Goal: Communication & Community: Answer question/provide support

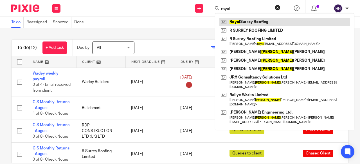
type input "royal"
click at [247, 18] on link at bounding box center [284, 22] width 130 height 8
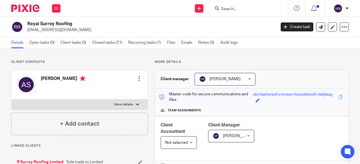
click at [235, 9] on input "Search" at bounding box center [245, 9] width 51 height 5
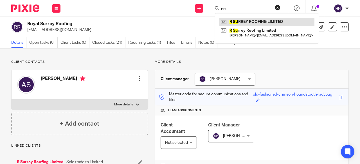
type input "r su"
click at [239, 23] on link at bounding box center [266, 22] width 95 height 8
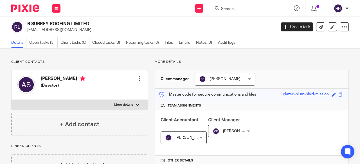
click at [226, 8] on input "Search" at bounding box center [245, 9] width 51 height 5
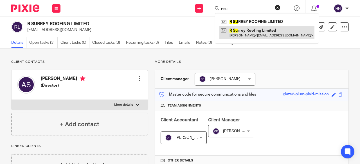
type input "r su"
click at [247, 33] on link at bounding box center [266, 32] width 95 height 13
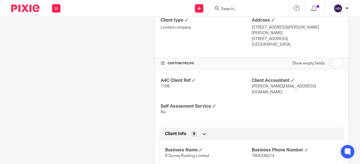
scroll to position [169, 0]
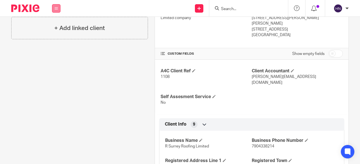
click at [56, 11] on button at bounding box center [56, 8] width 8 height 8
click at [56, 26] on link "Work" at bounding box center [53, 26] width 9 height 4
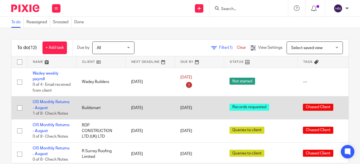
click at [91, 99] on td "Buildsmart" at bounding box center [100, 108] width 49 height 23
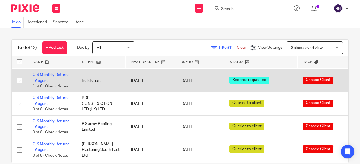
scroll to position [54, 0]
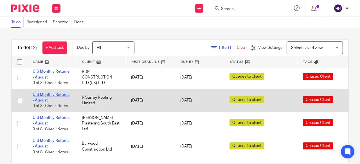
click at [58, 95] on link "CIS Monthly Returns - August" at bounding box center [51, 98] width 37 height 10
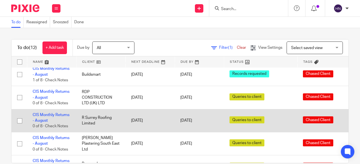
scroll to position [26, 0]
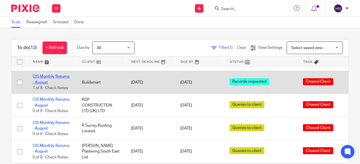
click at [63, 77] on link "CIS Monthly Returns - August" at bounding box center [51, 80] width 37 height 10
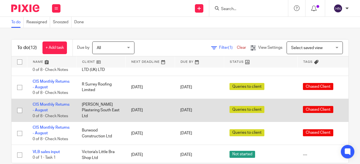
scroll to position [75, 0]
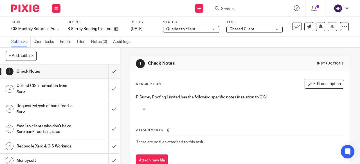
scroll to position [43, 0]
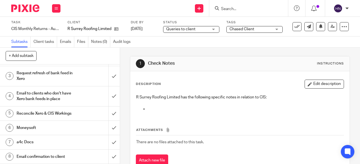
click at [60, 156] on h1 "Email confirmation to client" at bounding box center [45, 157] width 57 height 8
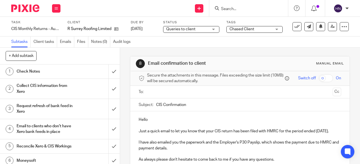
scroll to position [21, 0]
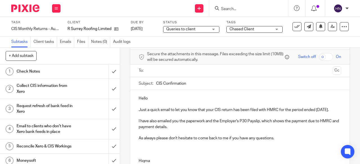
click at [151, 100] on p "Hello" at bounding box center [240, 99] width 202 height 6
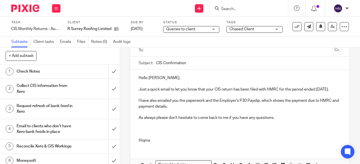
scroll to position [43, 0]
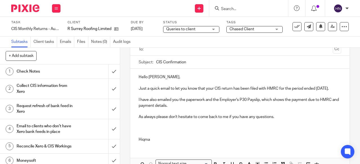
click at [140, 137] on p at bounding box center [240, 134] width 202 height 6
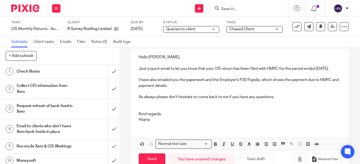
scroll to position [66, 0]
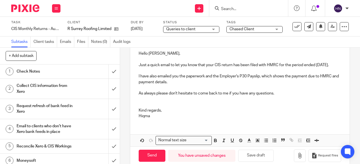
click at [150, 119] on p "Hiqma" at bounding box center [240, 117] width 202 height 6
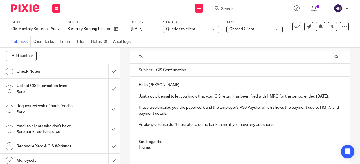
click at [166, 61] on input "text" at bounding box center [239, 57] width 181 height 6
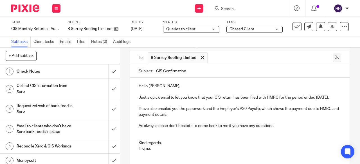
click at [332, 59] on button "Cc" at bounding box center [336, 58] width 8 height 8
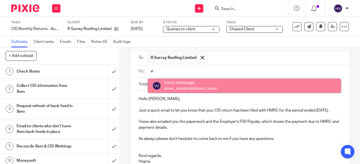
type input "vi"
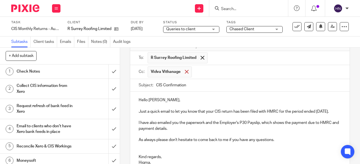
click at [185, 74] on span at bounding box center [187, 72] width 4 height 4
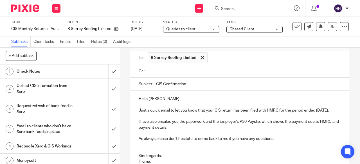
click at [169, 71] on input "text" at bounding box center [244, 71] width 190 height 6
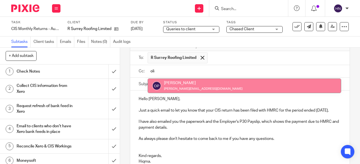
type input "oli"
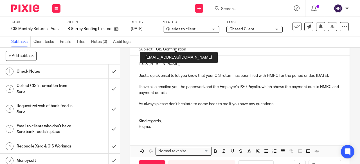
scroll to position [97, 0]
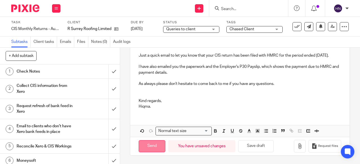
click at [150, 145] on input "Send" at bounding box center [152, 146] width 27 height 12
type input "Sent"
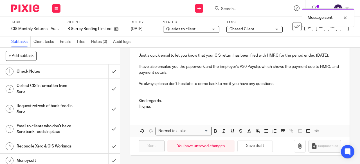
click at [292, 26] on div "Message sent." at bounding box center [267, 16] width 174 height 21
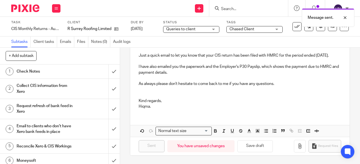
click at [334, 73] on div "Hello Allan, Just a quick email to let you know that your CIS return has been f…" at bounding box center [239, 75] width 219 height 78
click at [294, 28] on icon at bounding box center [297, 27] width 6 height 6
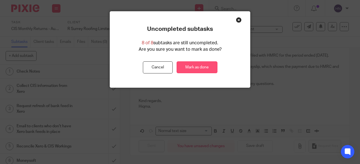
click at [203, 64] on link "Mark as done" at bounding box center [196, 68] width 41 height 12
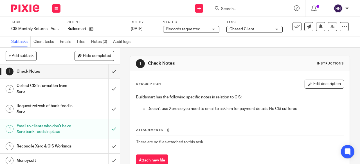
scroll to position [43, 0]
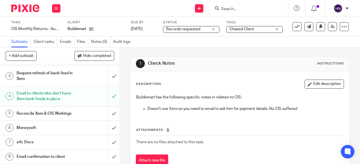
click at [47, 155] on h1 "Email confirmation to client" at bounding box center [45, 157] width 57 height 8
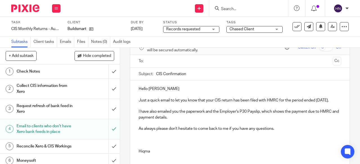
scroll to position [56, 0]
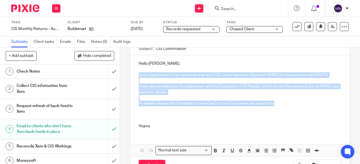
drag, startPoint x: 282, startPoint y: 112, endPoint x: 131, endPoint y: 78, distance: 154.2
click at [131, 78] on div "Hello [PERSON_NAME] Just a quick email to let you know that your CIS return has…" at bounding box center [239, 94] width 219 height 78
copy div "Just a quick email to let you know that your CIS return has been filed with HMR…"
click at [294, 26] on icon at bounding box center [297, 27] width 6 height 6
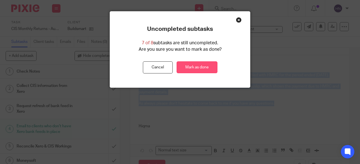
click at [202, 65] on link "Mark as done" at bounding box center [196, 68] width 41 height 12
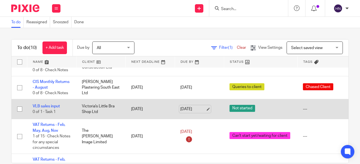
scroll to position [115, 0]
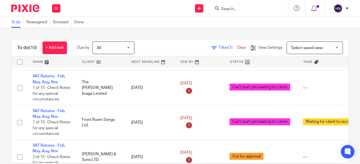
click at [219, 47] on span "Filter (1)" at bounding box center [228, 48] width 18 height 4
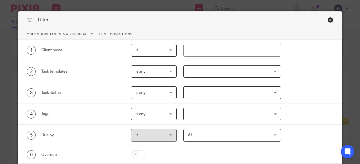
click at [216, 71] on div at bounding box center [232, 71] width 98 height 13
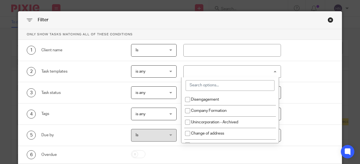
click at [211, 88] on input "search" at bounding box center [229, 85] width 89 height 11
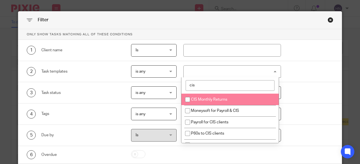
type input "cis"
click at [211, 95] on li "CIS Monthly Returns" at bounding box center [229, 100] width 97 height 12
checkbox input "true"
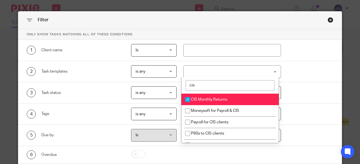
scroll to position [33, 0]
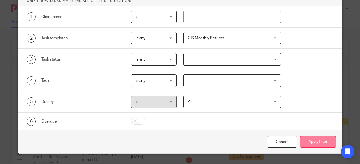
click at [321, 142] on button "Apply filter" at bounding box center [318, 142] width 36 height 12
